Goal: Find contact information: Find contact information

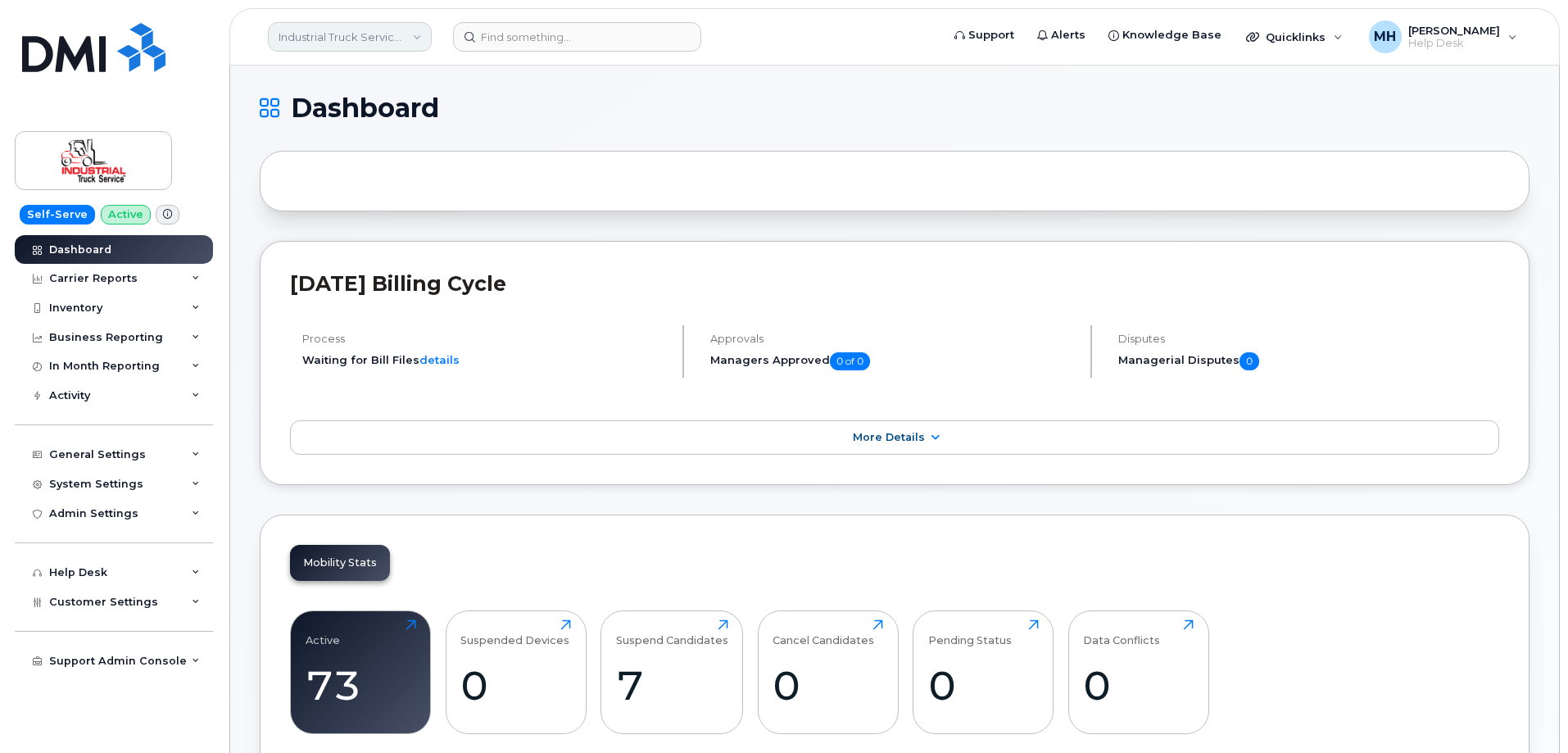
click at [412, 29] on link "Industrial Truck Service Ltd." at bounding box center [349, 36] width 164 height 29
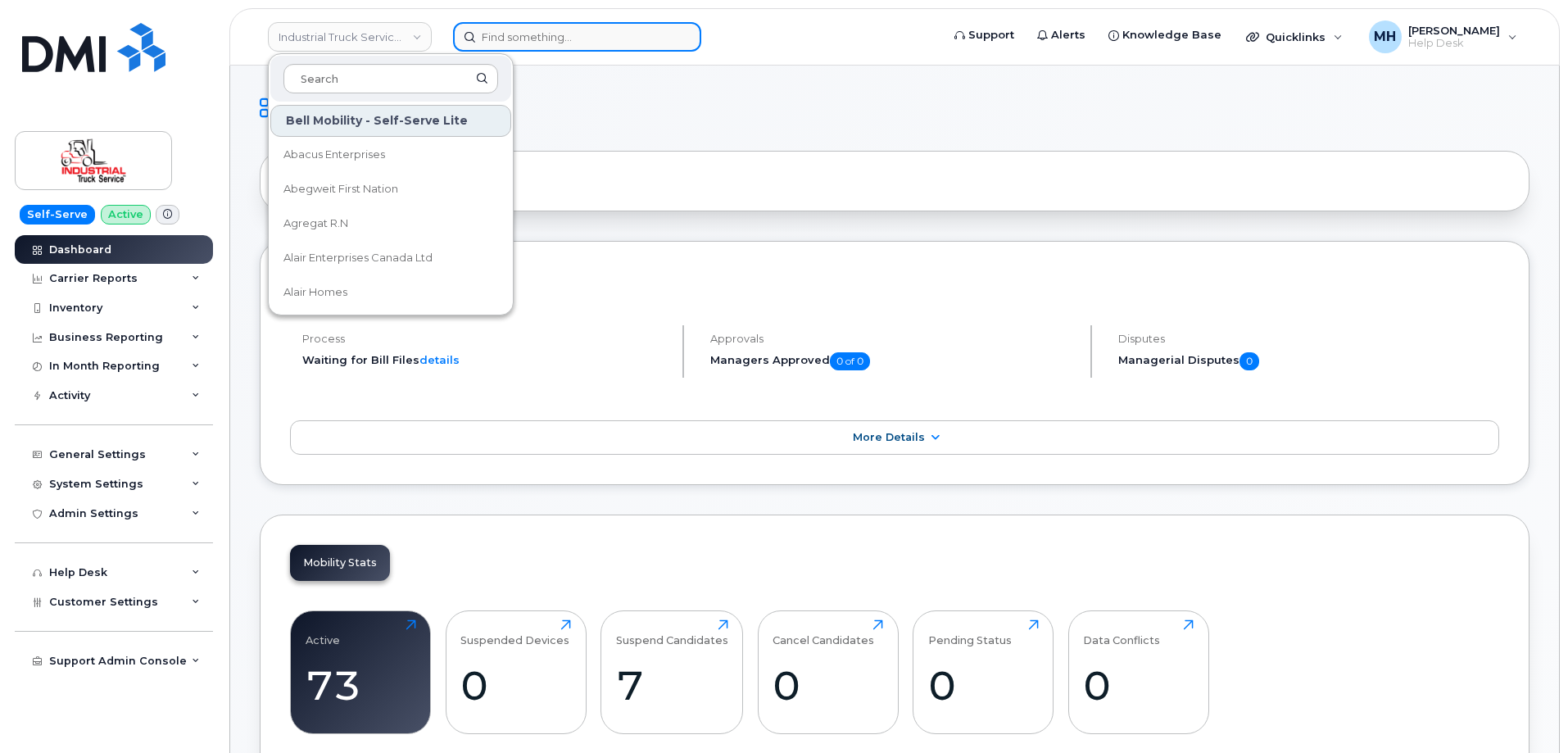
click at [545, 29] on input at bounding box center [577, 36] width 248 height 29
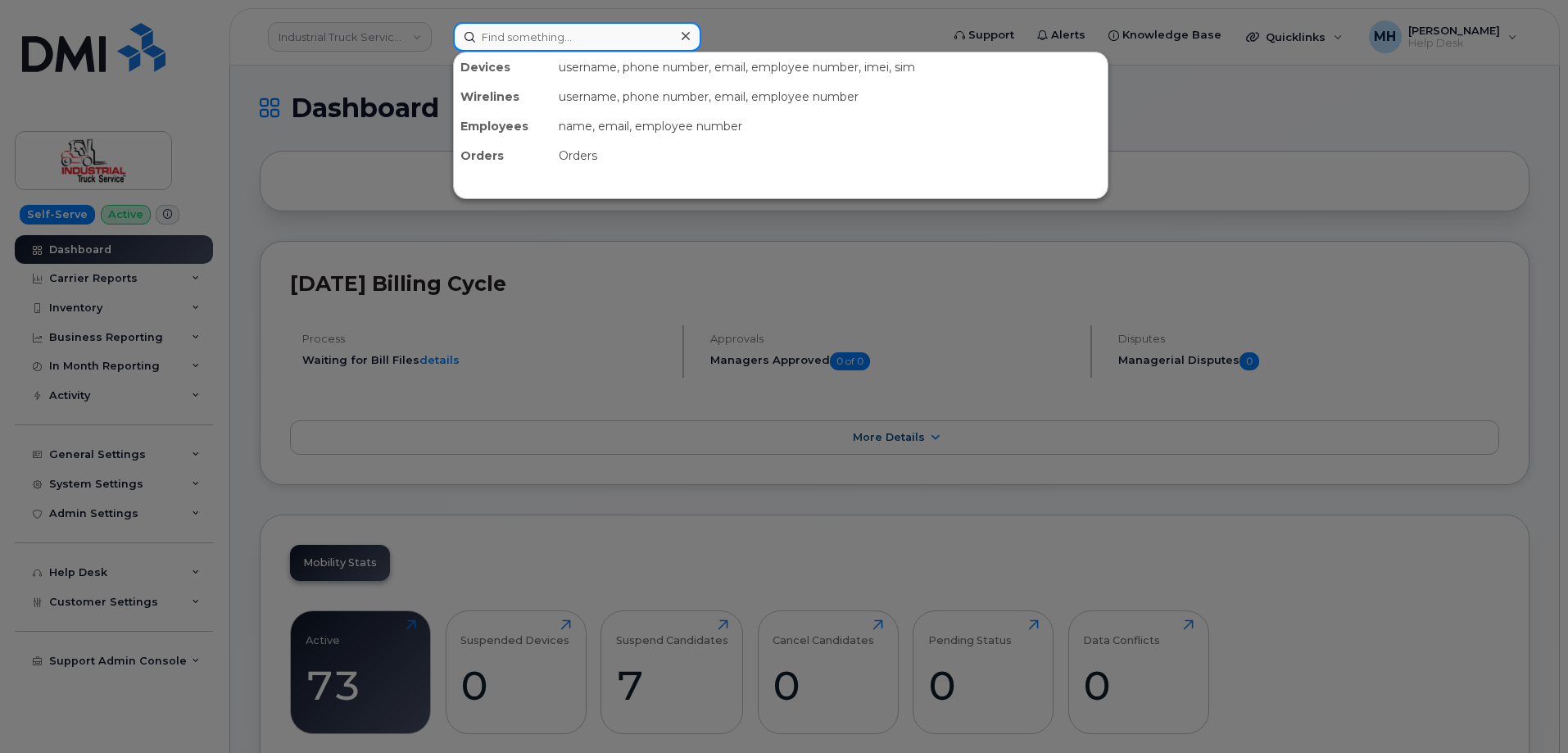
paste input "231-375-7485"
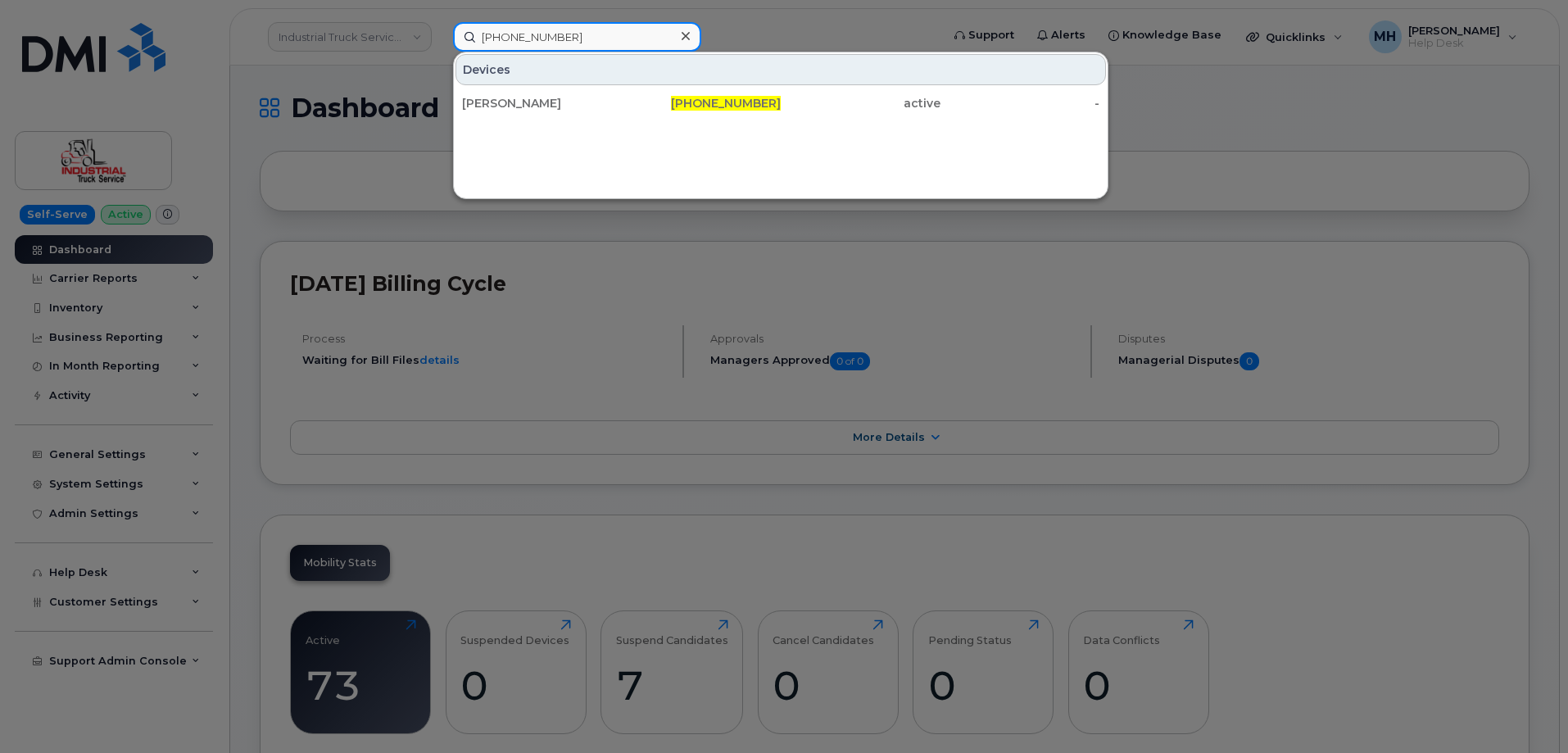
type input "231-375-7485"
click at [540, 118] on div "DANA HOUCHIN 231-375-7485 active -" at bounding box center [781, 103] width 653 height 33
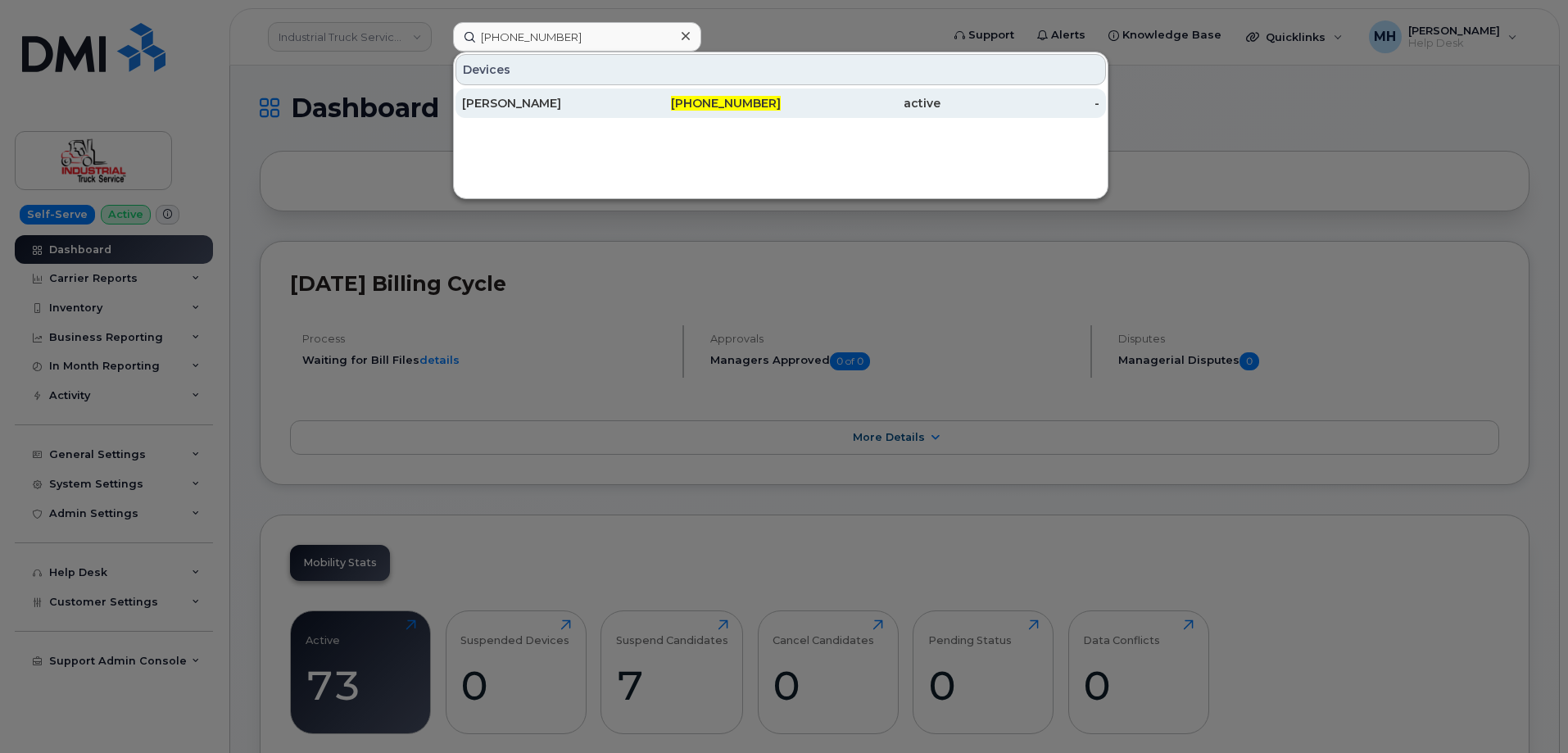
click at [541, 105] on div "[PERSON_NAME]" at bounding box center [542, 103] width 160 height 16
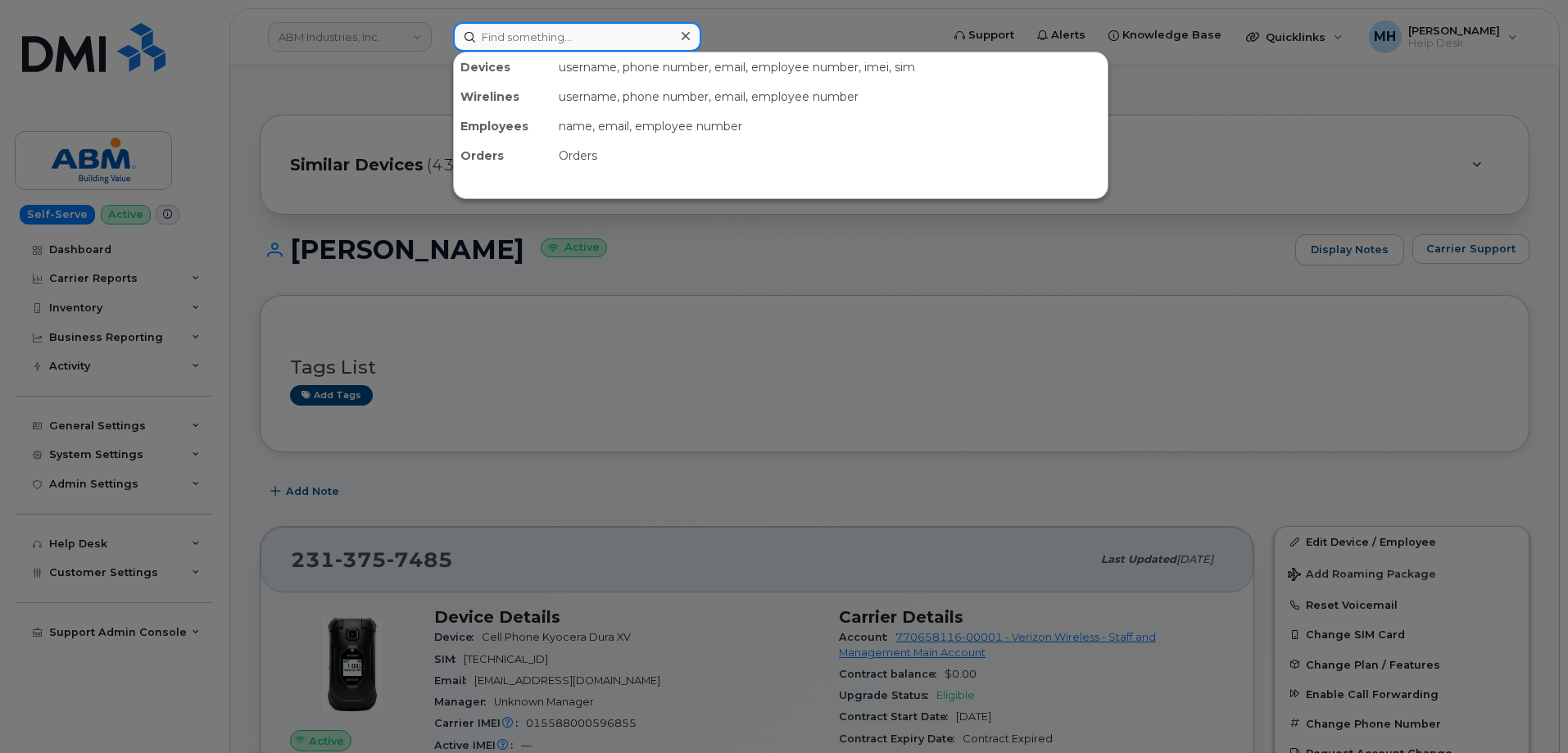
click at [589, 23] on input at bounding box center [577, 36] width 248 height 29
paste input "56417"
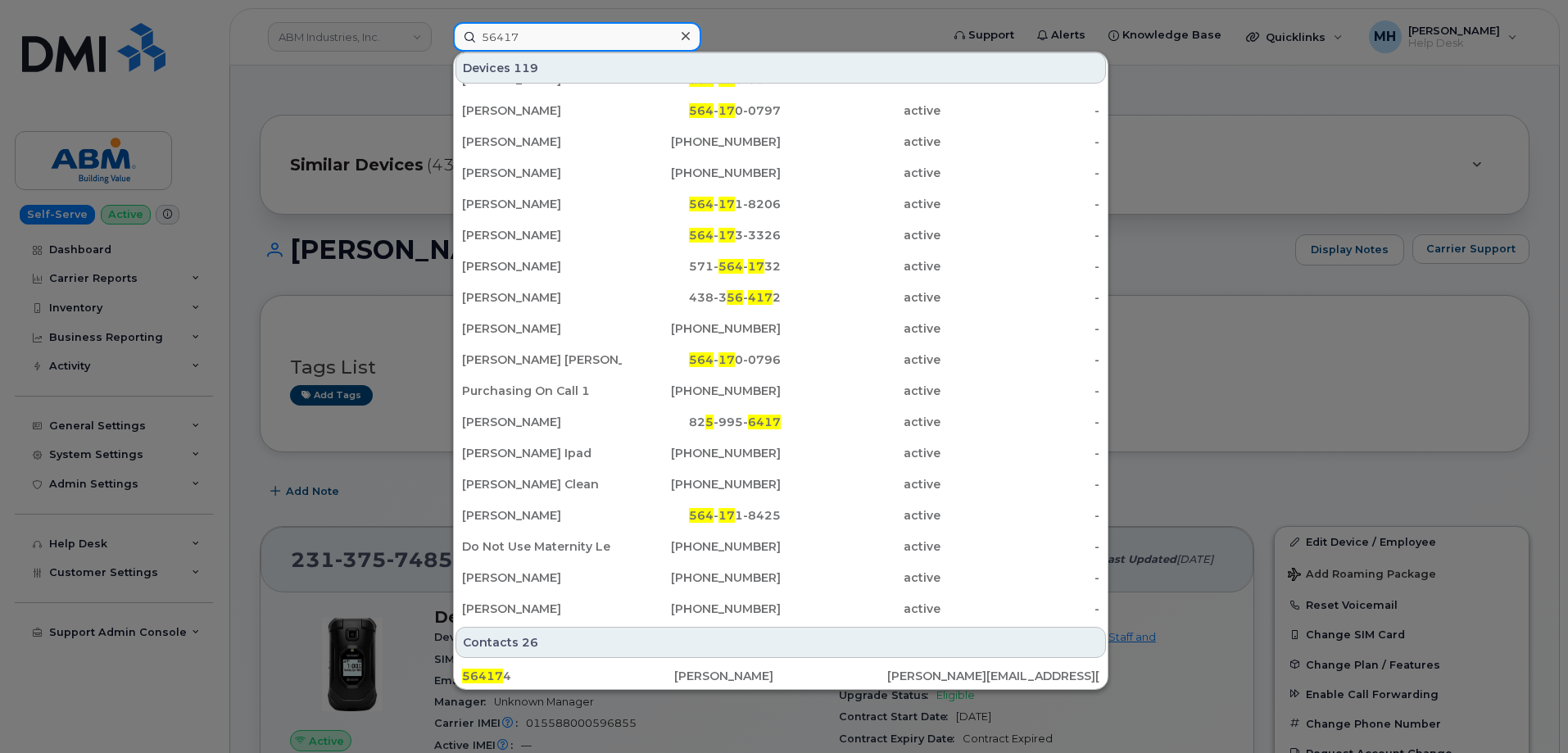
scroll to position [246, 0]
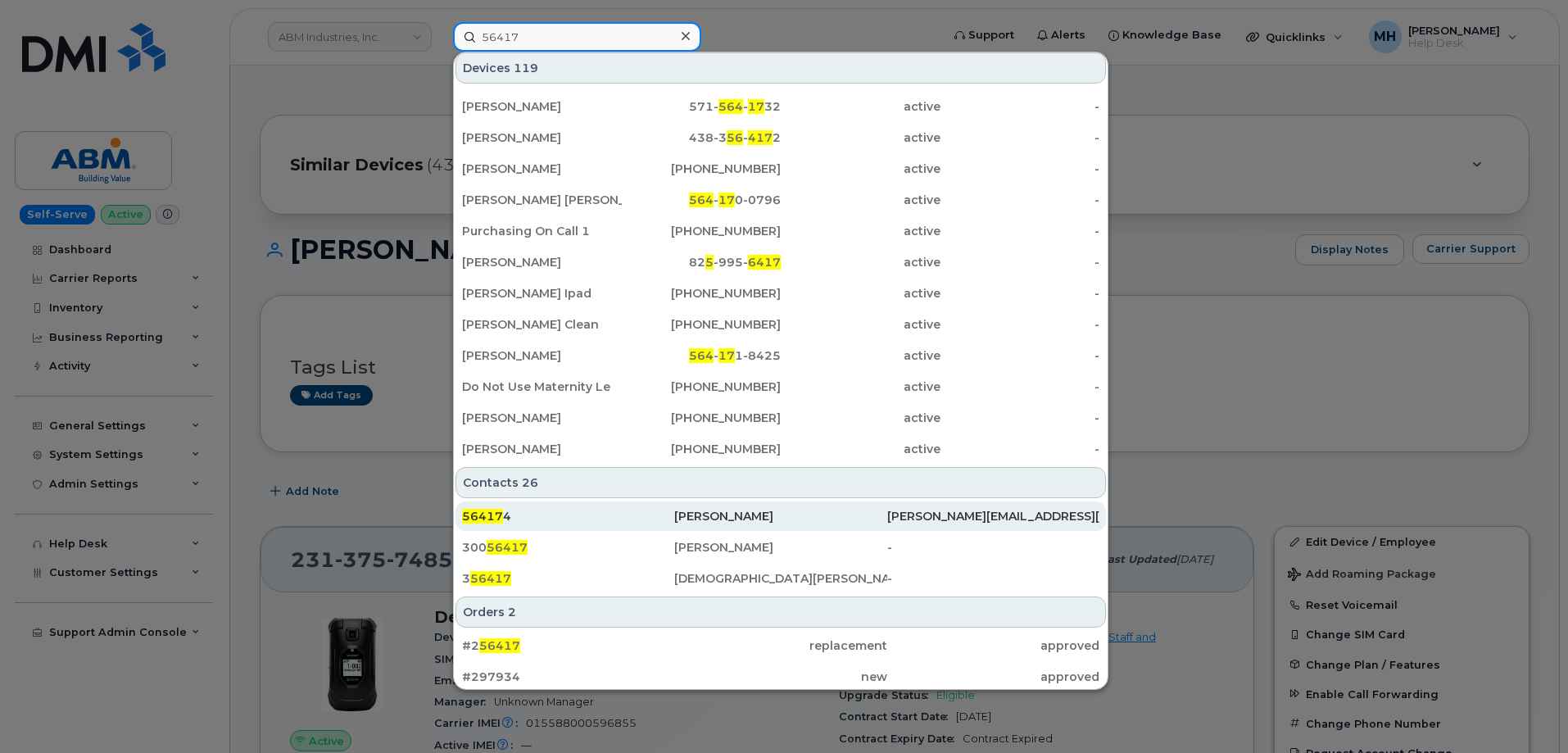
type input "56417"
click at [592, 513] on div "56417 4" at bounding box center [568, 515] width 212 height 16
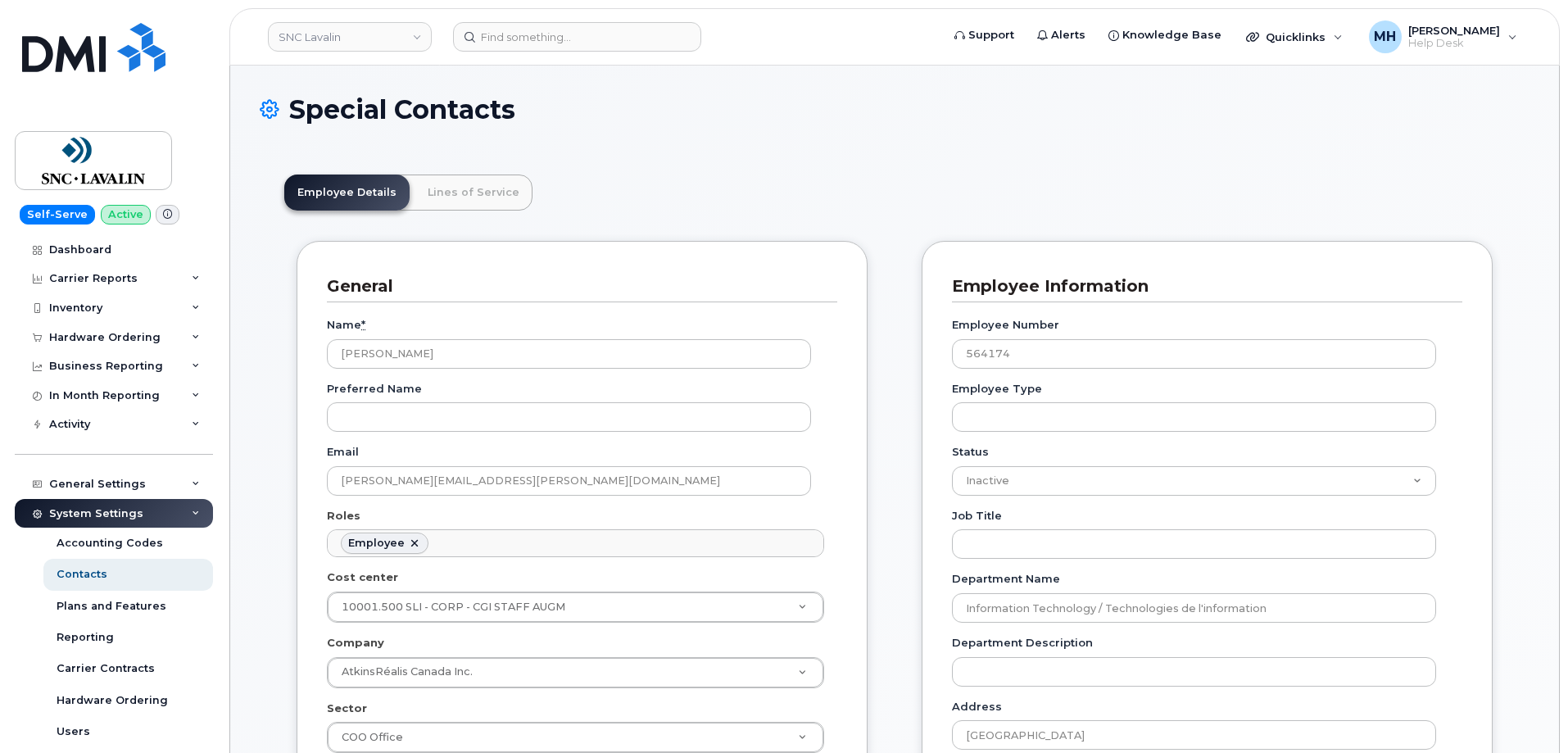
scroll to position [48, 0]
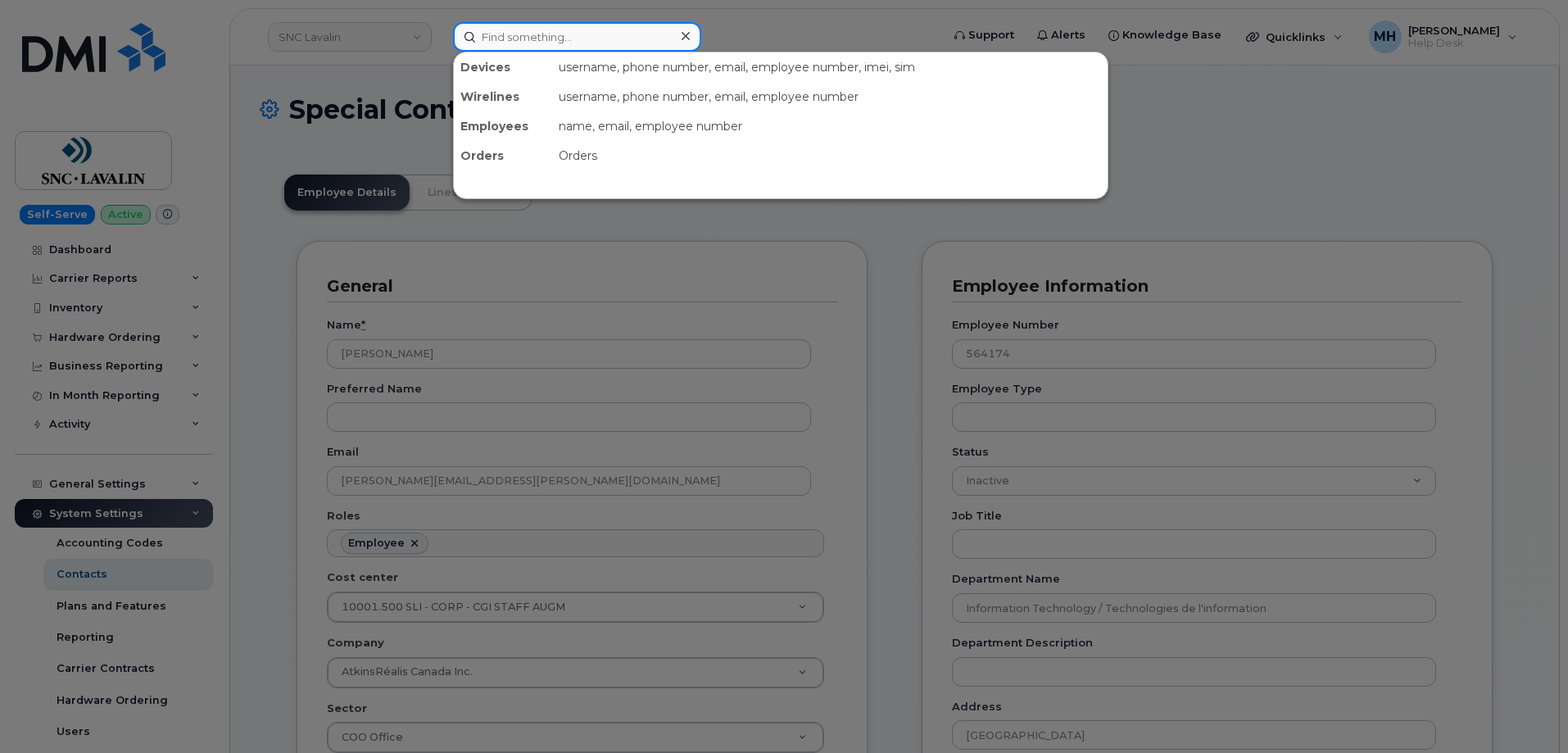
click at [625, 45] on input at bounding box center [577, 36] width 248 height 29
paste input "[PERSON_NAME]"
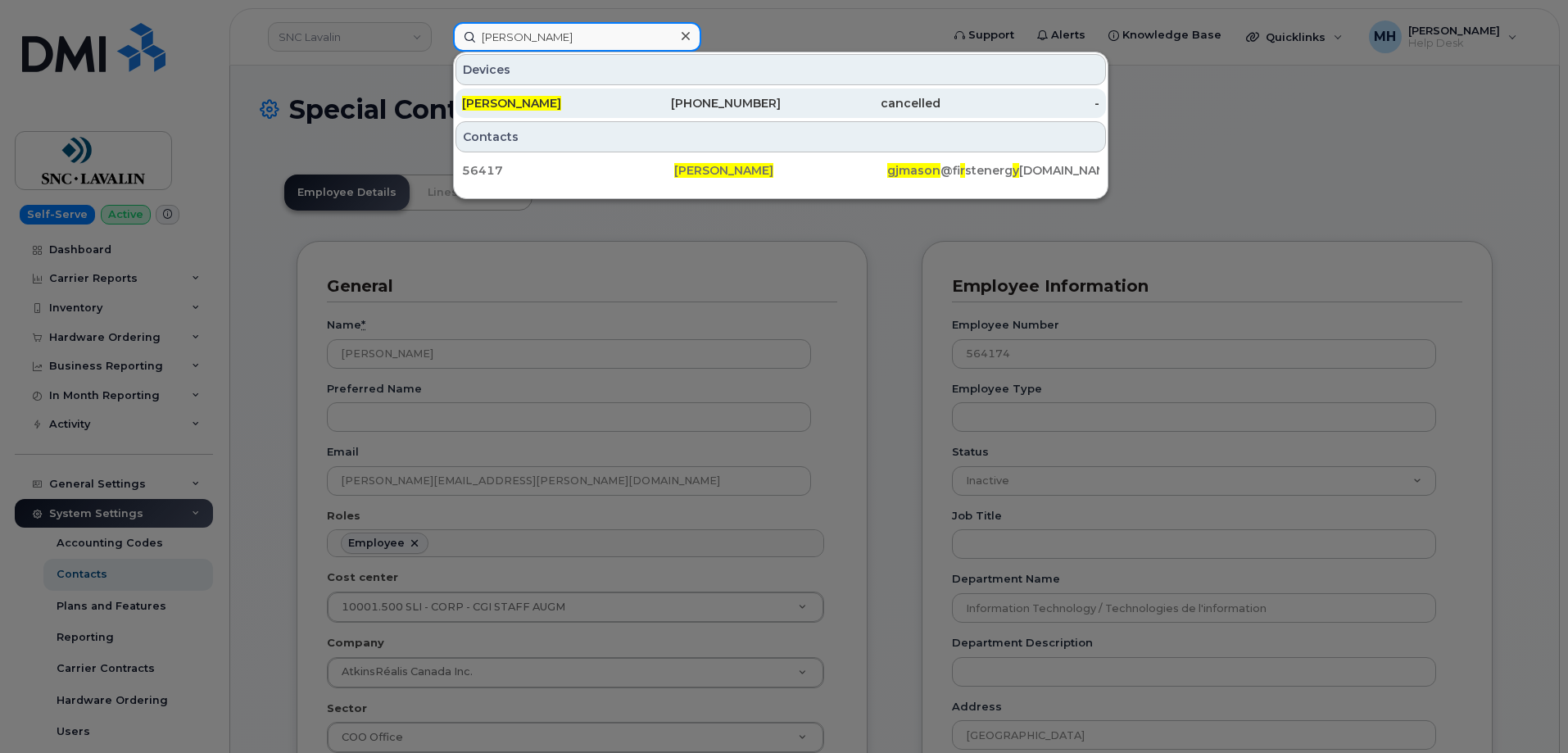
type input "[PERSON_NAME]"
click at [552, 102] on span "GARY J MASON" at bounding box center [512, 104] width 99 height 15
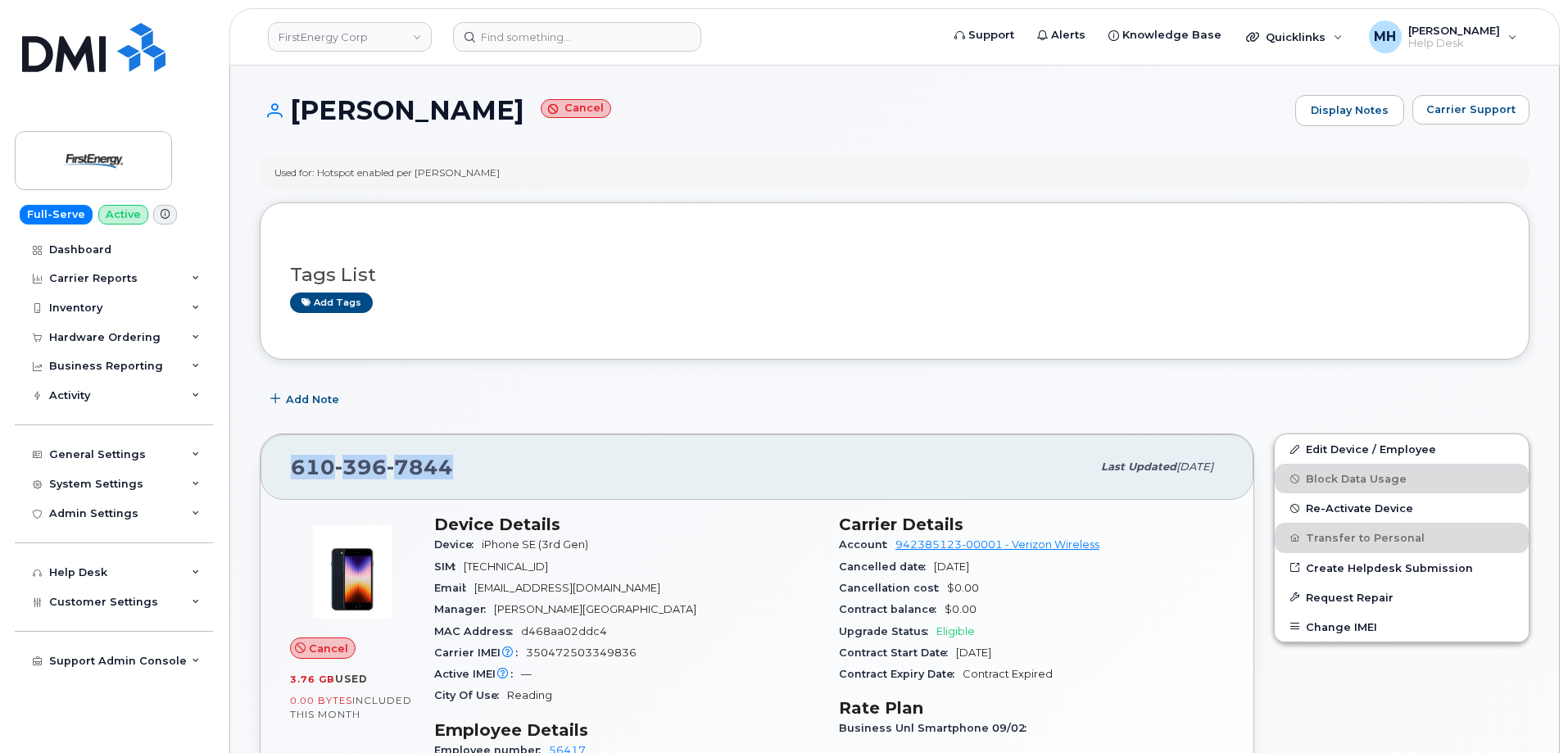
drag, startPoint x: 477, startPoint y: 471, endPoint x: 285, endPoint y: 473, distance: 192.0
click at [285, 473] on div "[PHONE_NUMBER] Last updated [DATE]" at bounding box center [756, 467] width 993 height 66
copy span "610 396 7844"
drag, startPoint x: 636, startPoint y: 587, endPoint x: 481, endPoint y: 577, distance: 155.3
click at [476, 588] on div "Email gjmason@firstenergycorp.com" at bounding box center [627, 588] width 385 height 21
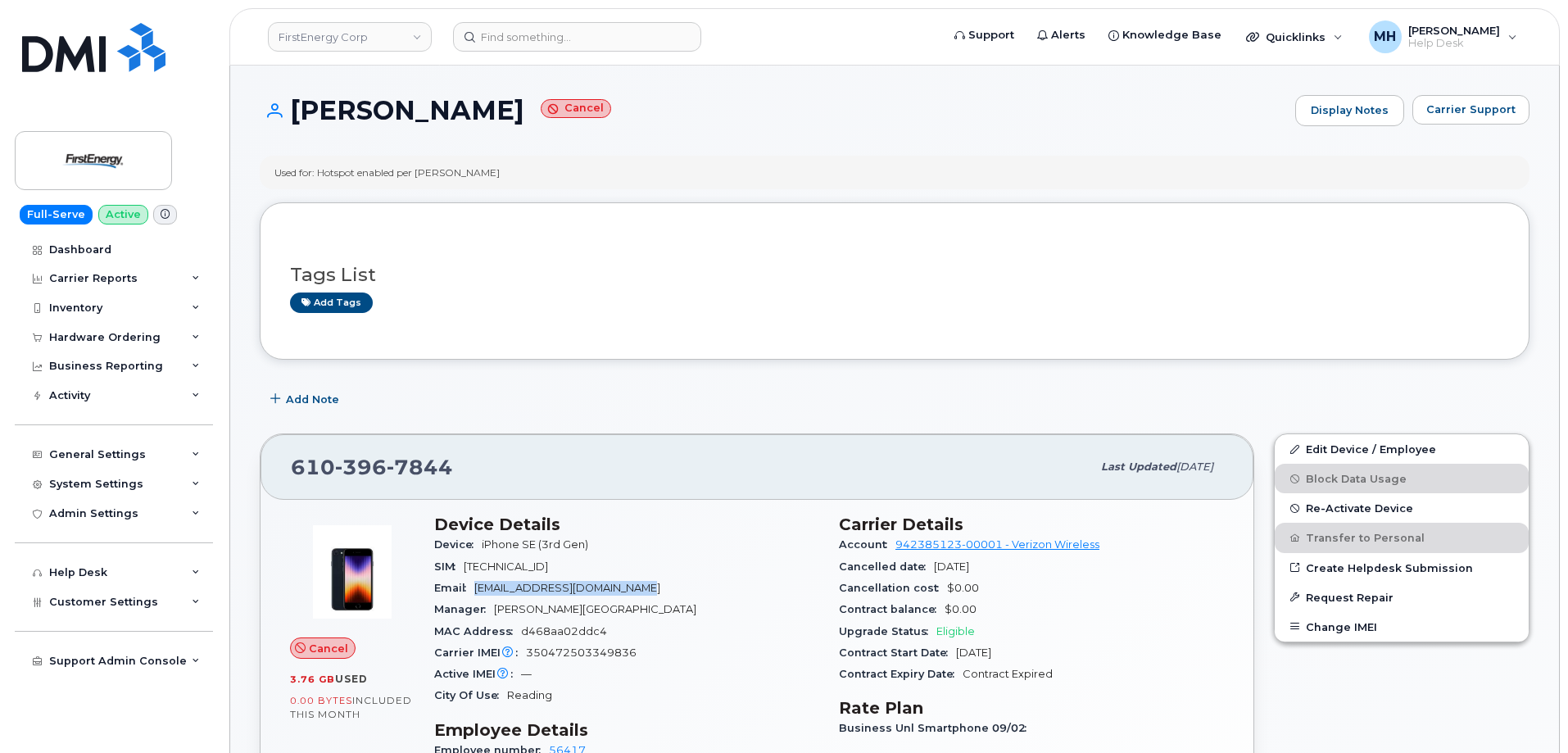
copy span "gjmason@firstenergycorp.com"
